Goal: Find specific page/section

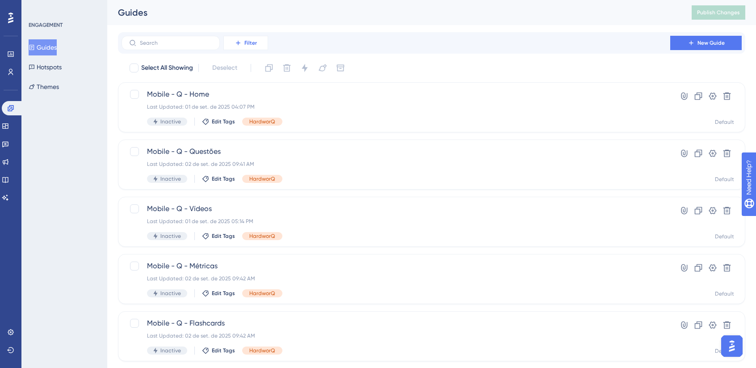
click at [254, 42] on span "Filter" at bounding box center [250, 42] width 13 height 7
click at [265, 69] on div "✨ Save My Spot!✨" at bounding box center [382, 68] width 762 height 178
click at [250, 71] on div "Tags Tags" at bounding box center [254, 68] width 37 height 18
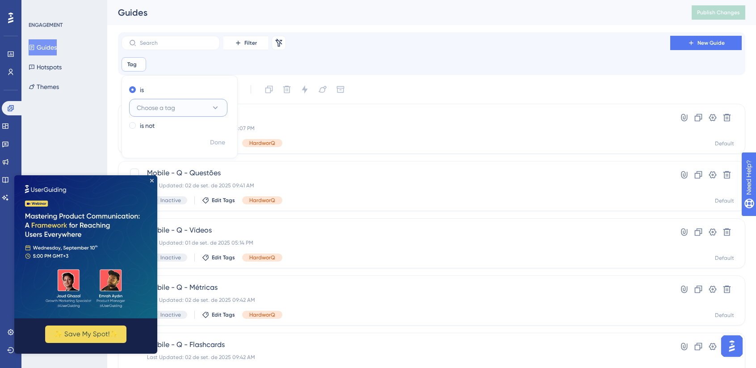
click at [166, 115] on button "Choose a tag" at bounding box center [178, 108] width 98 height 18
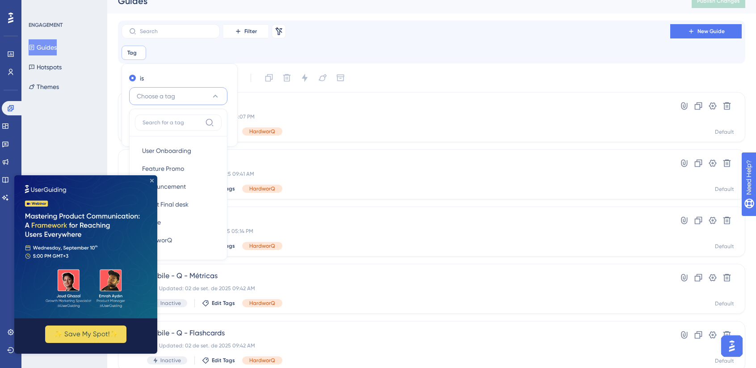
click at [152, 181] on icon "Close Preview" at bounding box center [152, 181] width 4 height 4
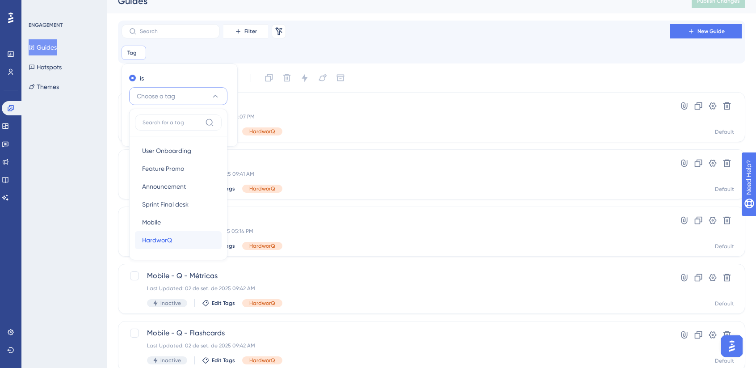
click at [169, 243] on span "HardworQ" at bounding box center [157, 240] width 30 height 11
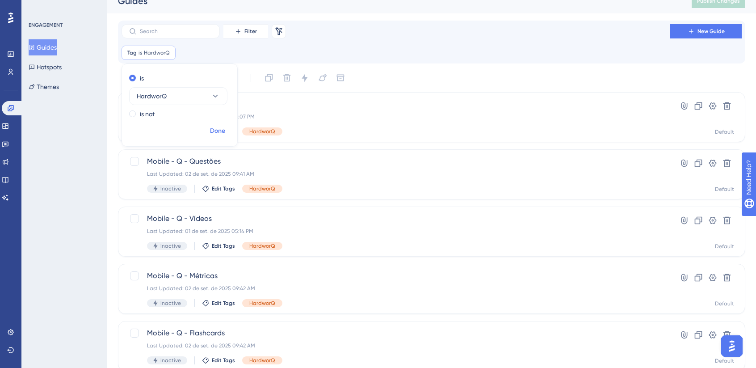
click at [212, 134] on span "Done" at bounding box center [217, 131] width 15 height 11
click at [239, 34] on icon at bounding box center [238, 31] width 7 height 7
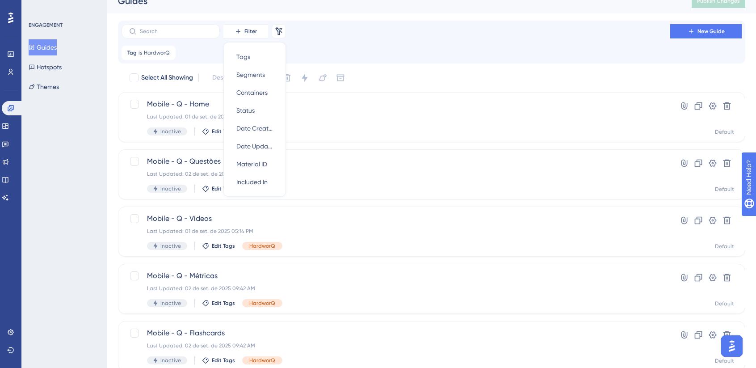
click at [379, 46] on div "Tag is HardworQ HardworQ Remove" at bounding box center [431, 53] width 620 height 14
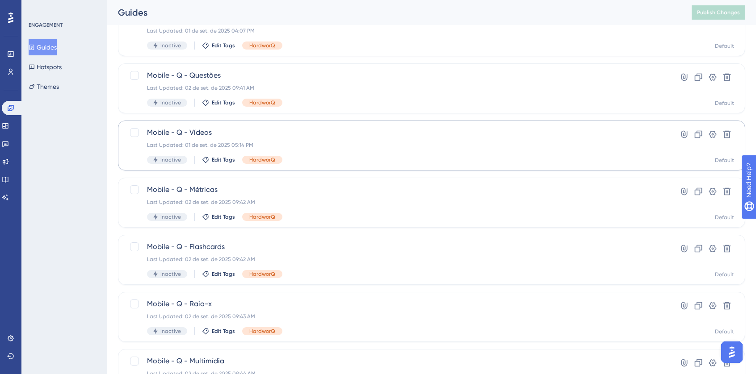
scroll to position [101, 0]
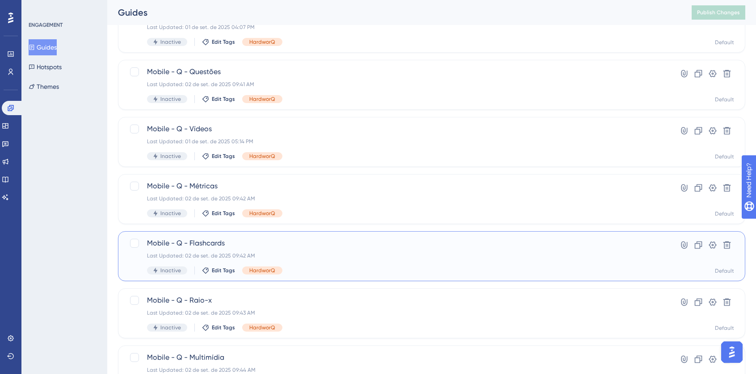
click at [377, 251] on div "Mobile - Q - Flashcards Last Updated: 02 de set. de 2025 09:42 AM Inactive Edit…" at bounding box center [396, 256] width 498 height 37
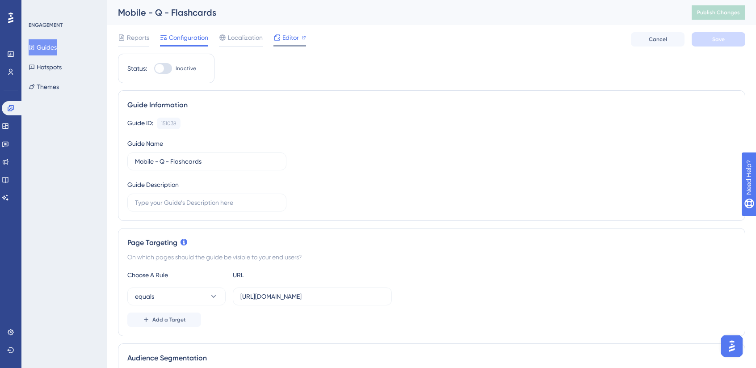
click at [287, 37] on span "Editor" at bounding box center [290, 37] width 17 height 11
